Goal: Task Accomplishment & Management: Manage account settings

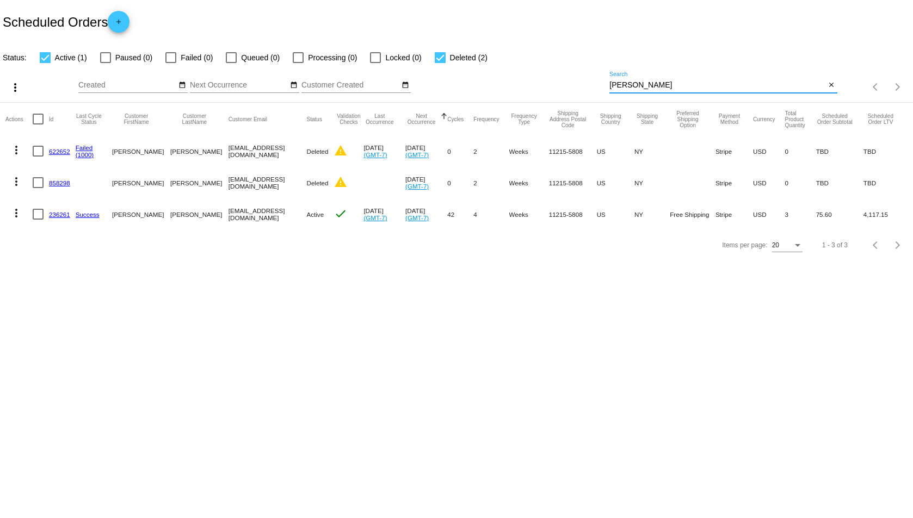
click at [672, 81] on input "[PERSON_NAME]" at bounding box center [717, 85] width 216 height 9
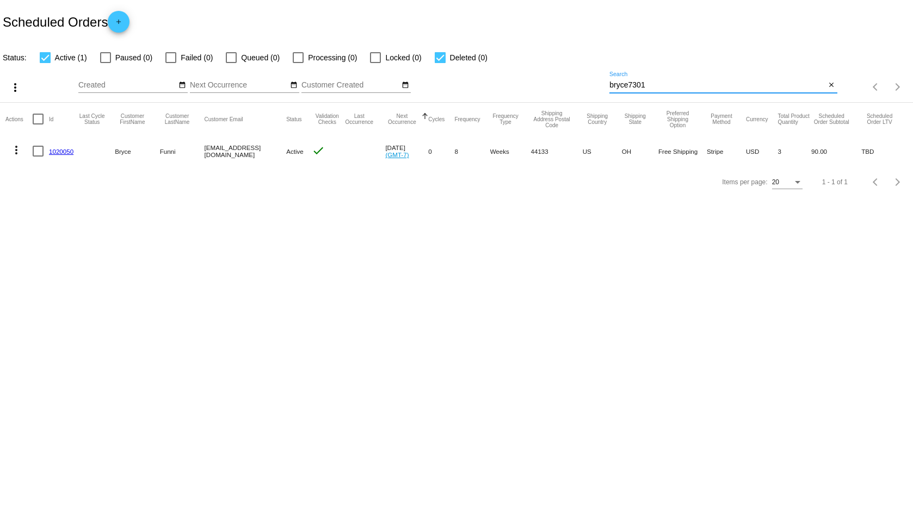
type input "bryce7301"
click at [62, 148] on link "1020050" at bounding box center [61, 151] width 24 height 7
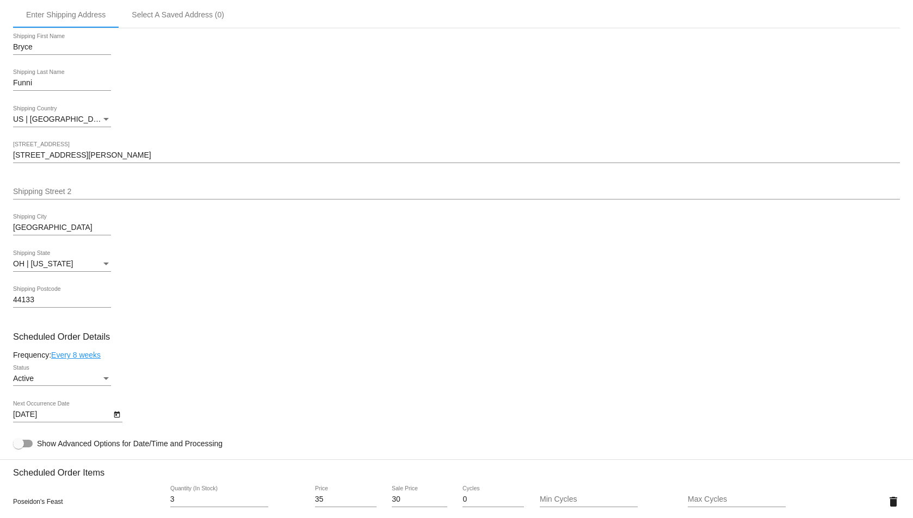
scroll to position [507, 0]
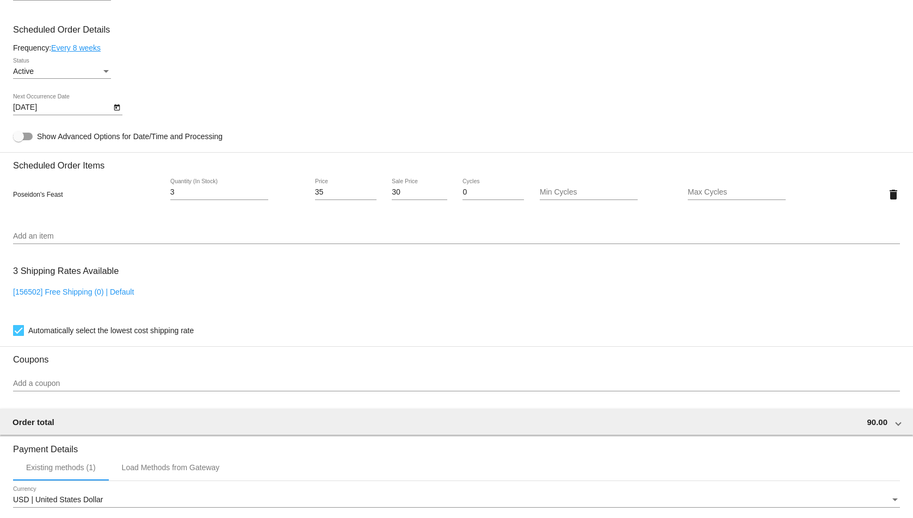
click at [131, 239] on input "Add an item" at bounding box center [456, 236] width 886 height 9
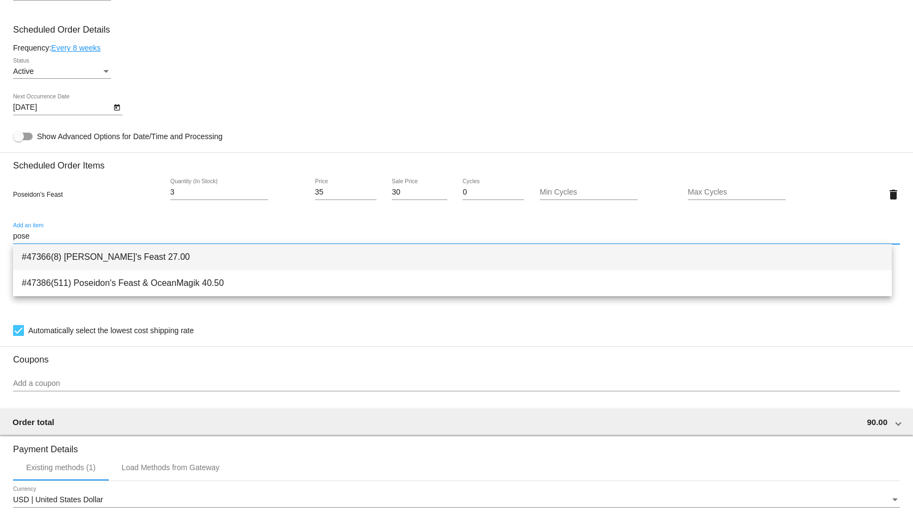
type input "pose"
click at [164, 253] on span "#47366(8) [PERSON_NAME]'s Feast 27.00" at bounding box center [452, 257] width 861 height 26
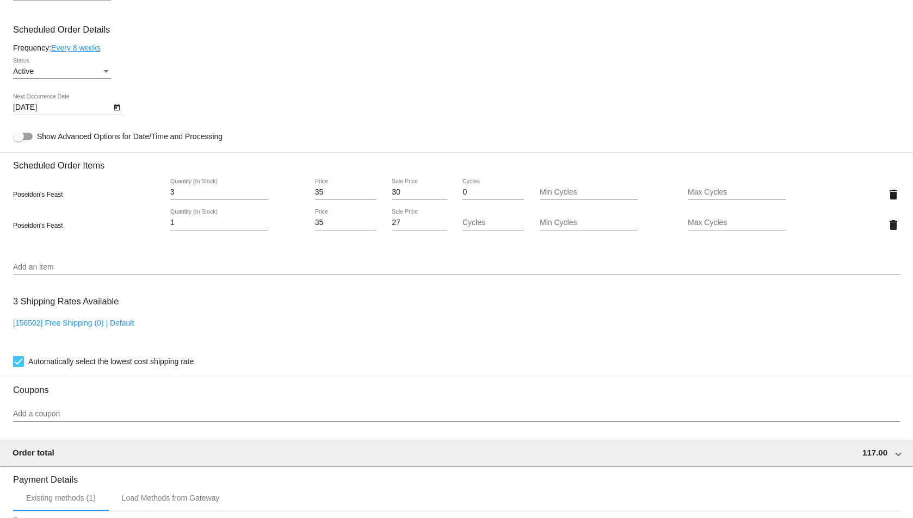
click at [417, 228] on div "27 Sale Price" at bounding box center [419, 219] width 55 height 21
click at [417, 228] on mat-card "Customer 7128250: [PERSON_NAME] [EMAIL_ADDRESS][DOMAIN_NAME] Customer Shipping …" at bounding box center [456, 184] width 913 height 1118
click at [408, 226] on input "27" at bounding box center [419, 223] width 55 height 9
click at [408, 227] on input "270" at bounding box center [419, 223] width 55 height 9
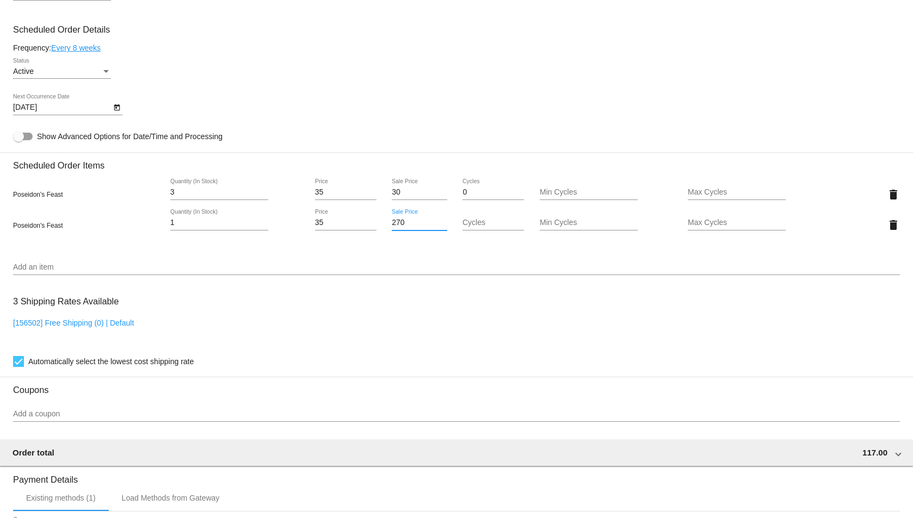
click at [408, 227] on input "270" at bounding box center [419, 223] width 55 height 9
type input "0"
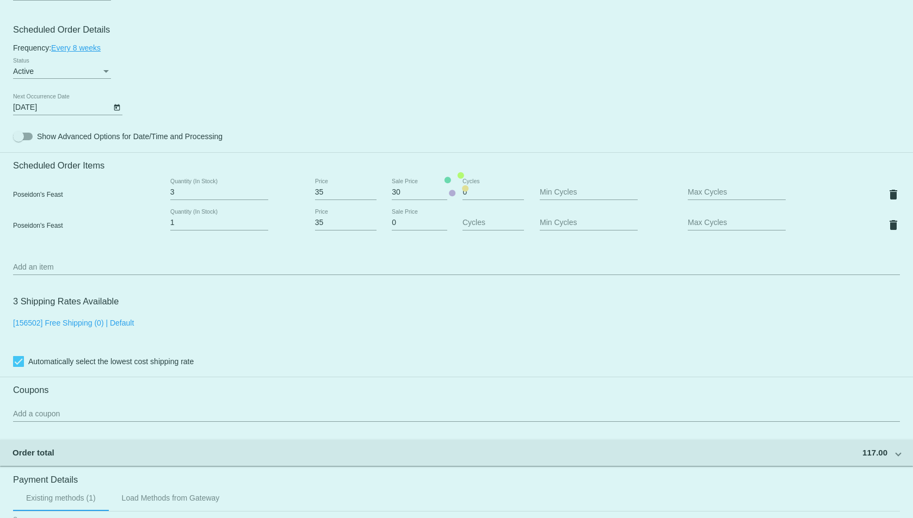
click at [538, 228] on mat-card "Customer 7128250: [PERSON_NAME] [EMAIL_ADDRESS][DOMAIN_NAME] Customer Shipping …" at bounding box center [456, 184] width 913 height 1118
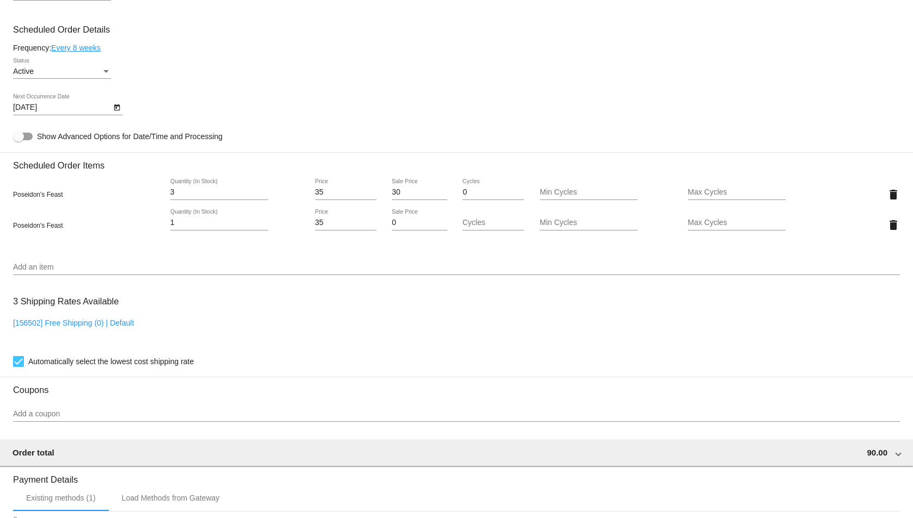
click at [555, 219] on input "Min Cycles" at bounding box center [588, 223] width 98 height 9
type input "1"
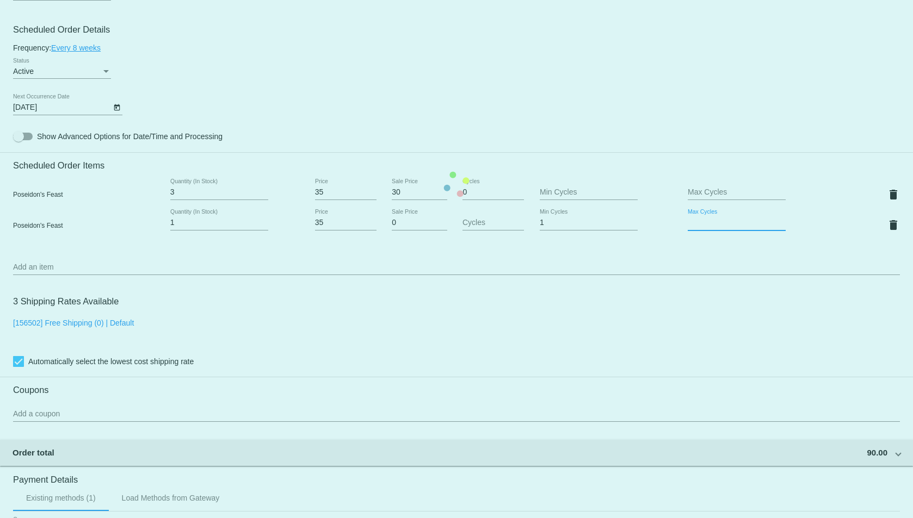
click at [752, 221] on mat-card "Customer 7128250: [PERSON_NAME] [EMAIL_ADDRESS][DOMAIN_NAME] Customer Shipping …" at bounding box center [456, 184] width 913 height 1118
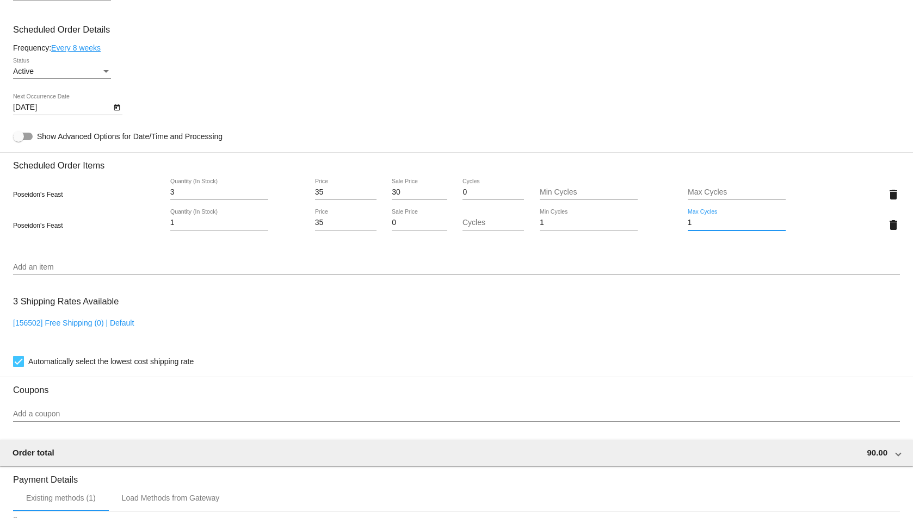
type input "1"
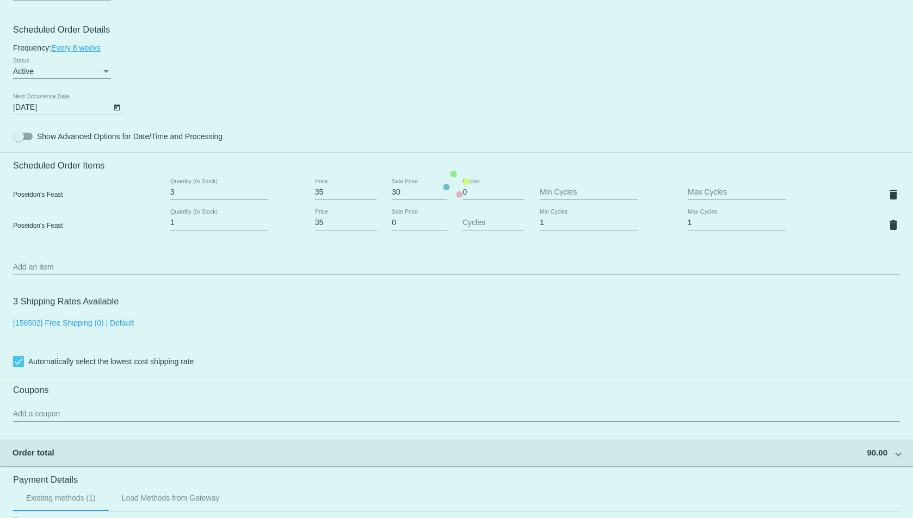
click at [675, 123] on mat-card "Customer 7128250: [PERSON_NAME] [EMAIL_ADDRESS][DOMAIN_NAME] Customer Shipping …" at bounding box center [456, 184] width 913 height 1118
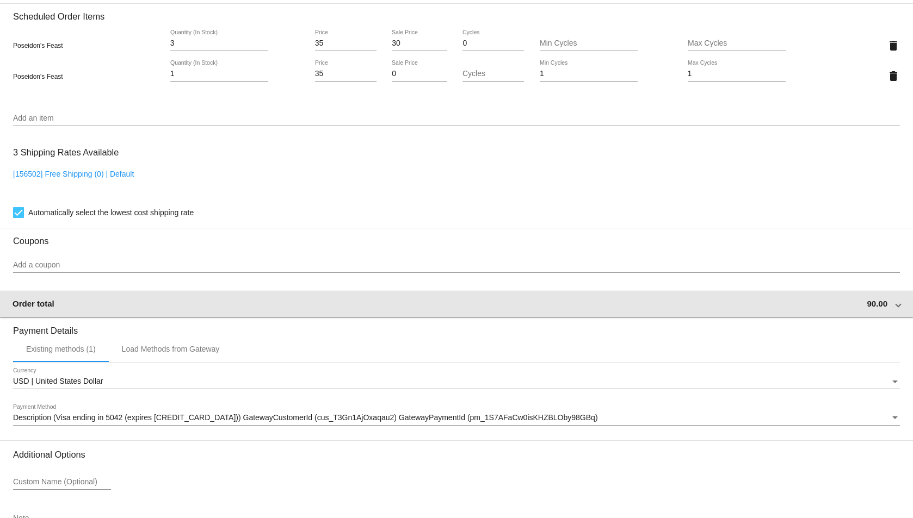
scroll to position [733, 0]
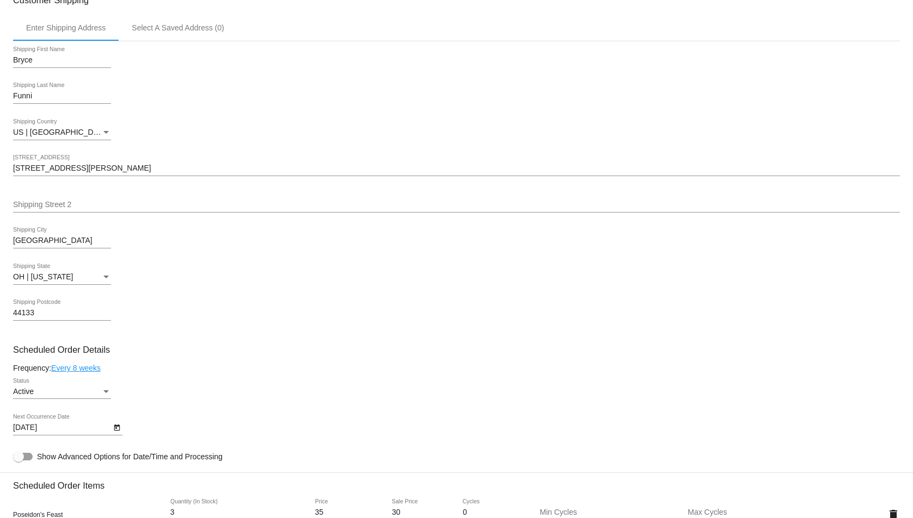
scroll to position [0, 0]
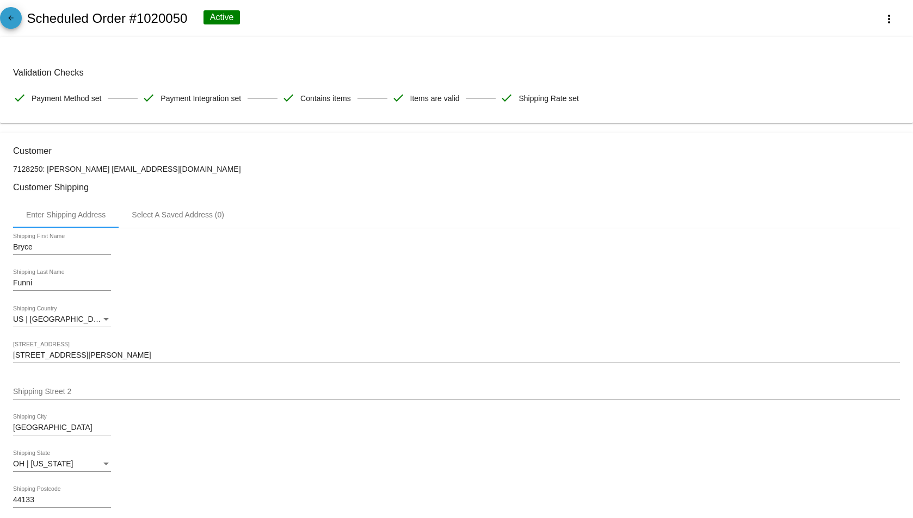
click at [10, 18] on mat-icon "arrow_back" at bounding box center [10, 20] width 13 height 13
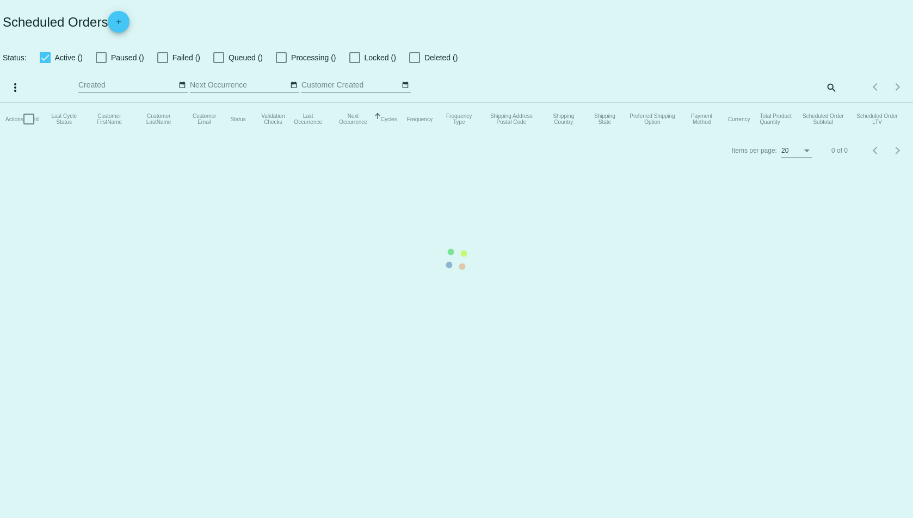
checkbox input "true"
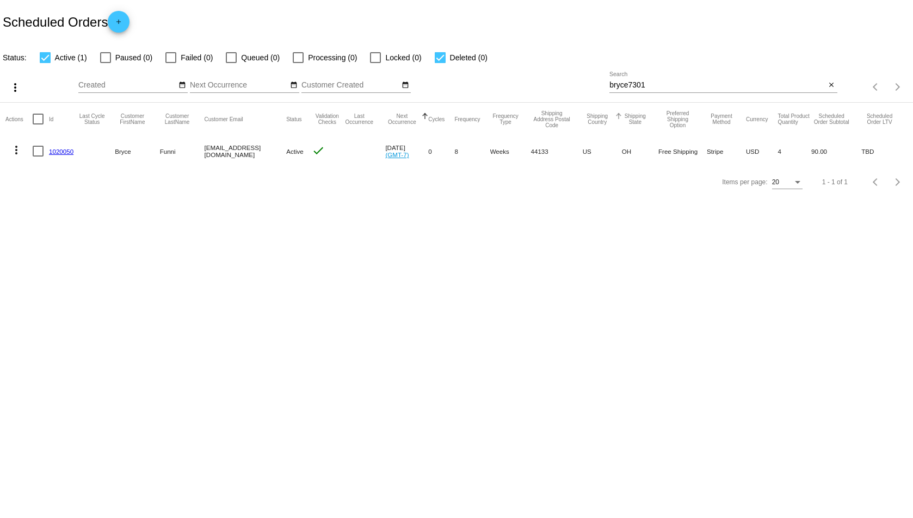
click at [611, 122] on div "Shipping Country" at bounding box center [601, 119] width 39 height 12
click at [671, 77] on div "bryce7301 Search" at bounding box center [717, 82] width 216 height 21
click at [661, 83] on input "bryce7301" at bounding box center [717, 85] width 216 height 9
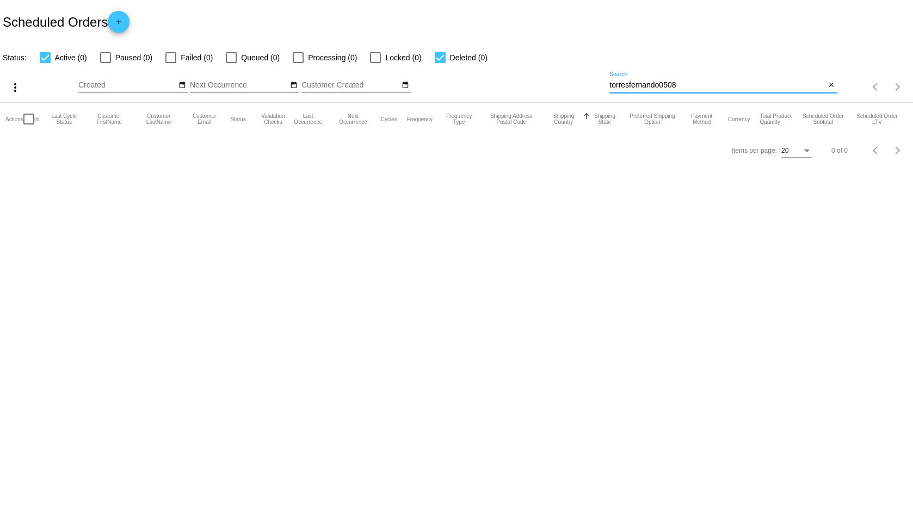
type input "torresfernando0508"
